Goal: Navigation & Orientation: Find specific page/section

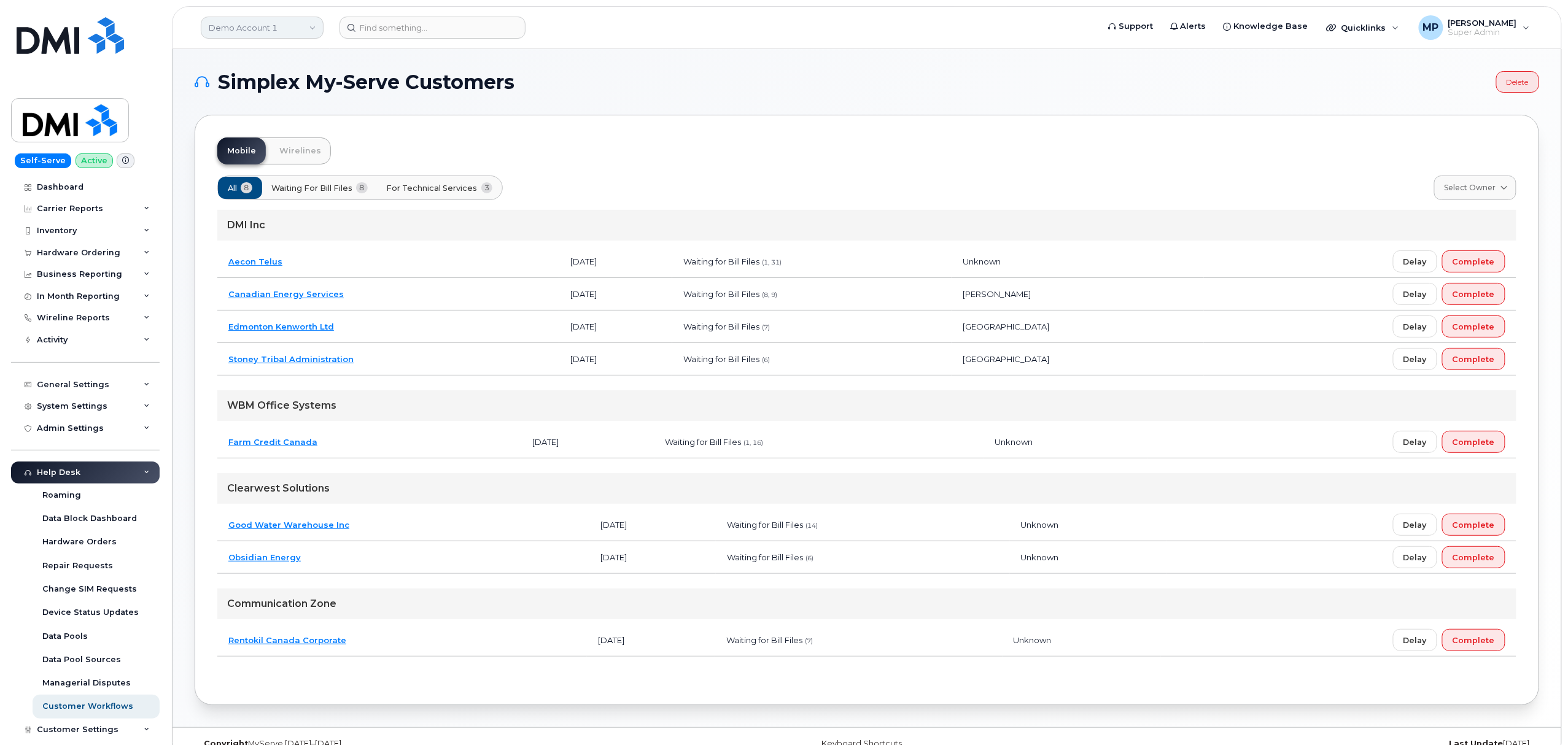
click at [281, 27] on link "Demo Account 1" at bounding box center [262, 27] width 122 height 22
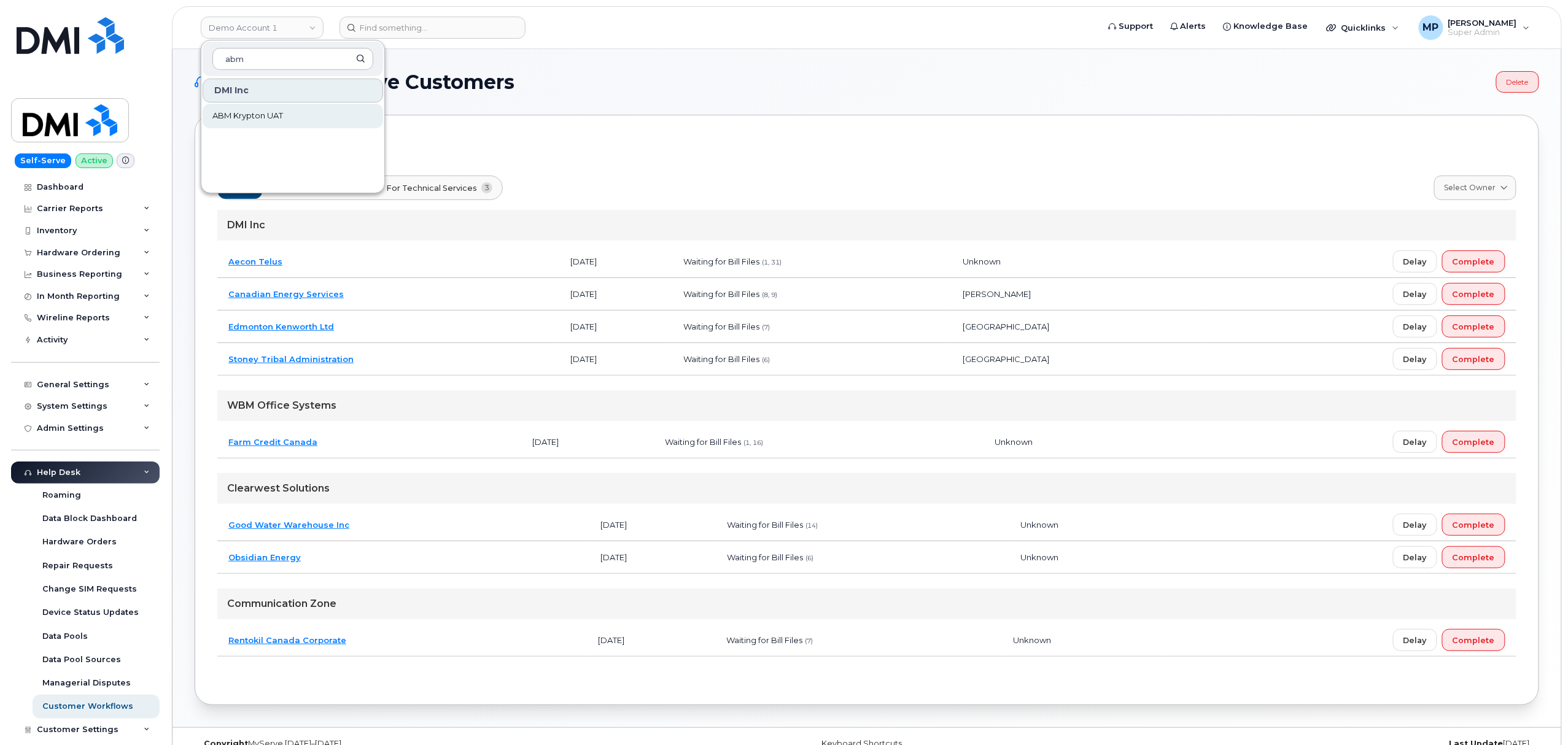
type input "abm"
drag, startPoint x: 281, startPoint y: 119, endPoint x: 279, endPoint y: 111, distance: 8.2
click at [281, 118] on span "ABM Krypton UAT" at bounding box center [248, 115] width 70 height 12
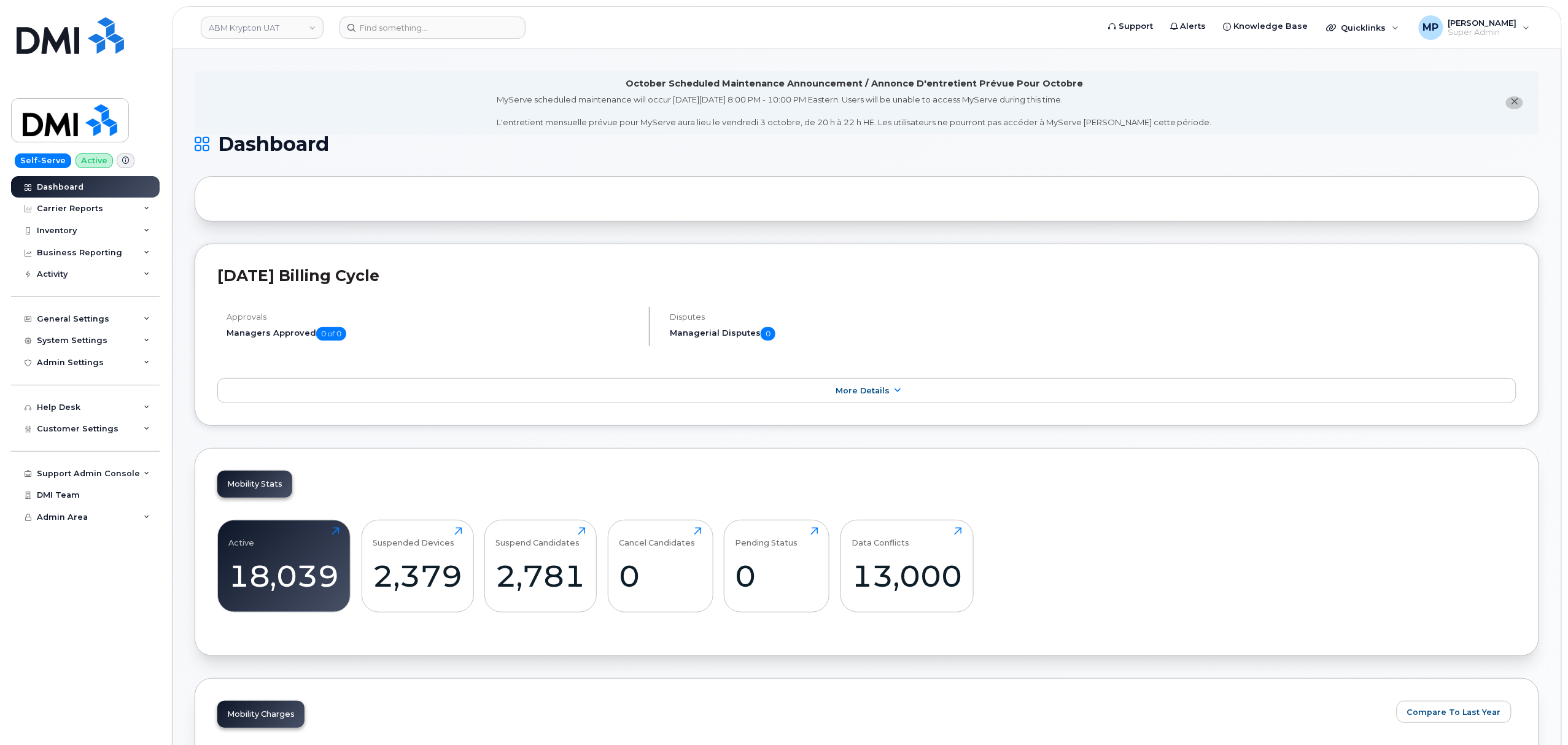
click at [1513, 101] on icon "close notification" at bounding box center [1515, 101] width 8 height 8
